Goal: Information Seeking & Learning: Learn about a topic

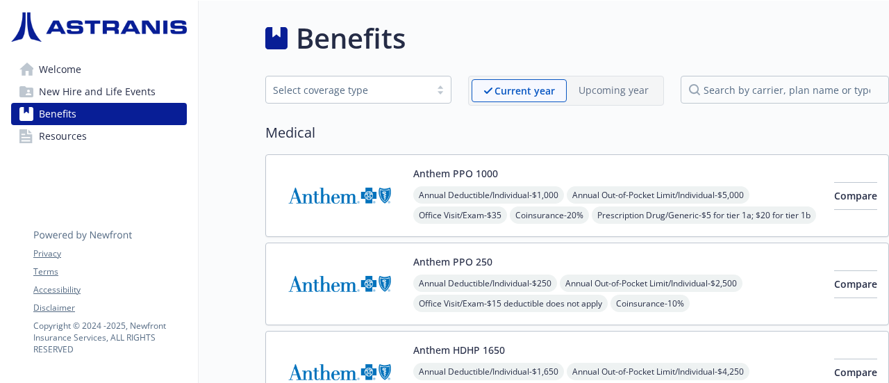
click at [654, 148] on div "Medical Anthem PPO 1000 Annual Deductible/Individual - $1,000 Annual Out-of-Poc…" at bounding box center [576, 355] width 623 height 467
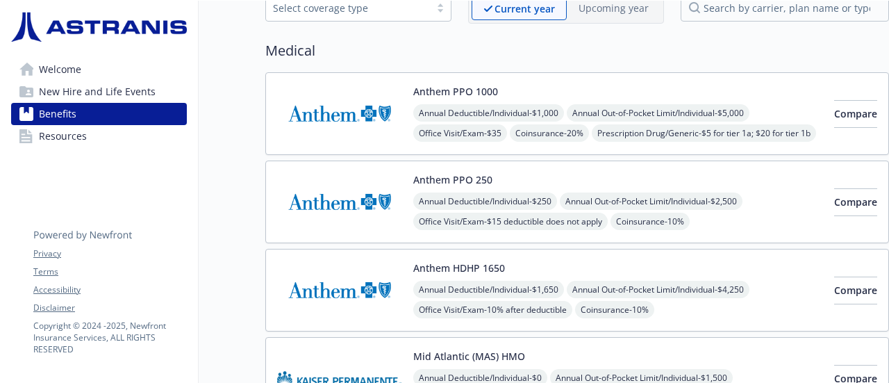
scroll to position [83, 0]
